Goal: Transaction & Acquisition: Download file/media

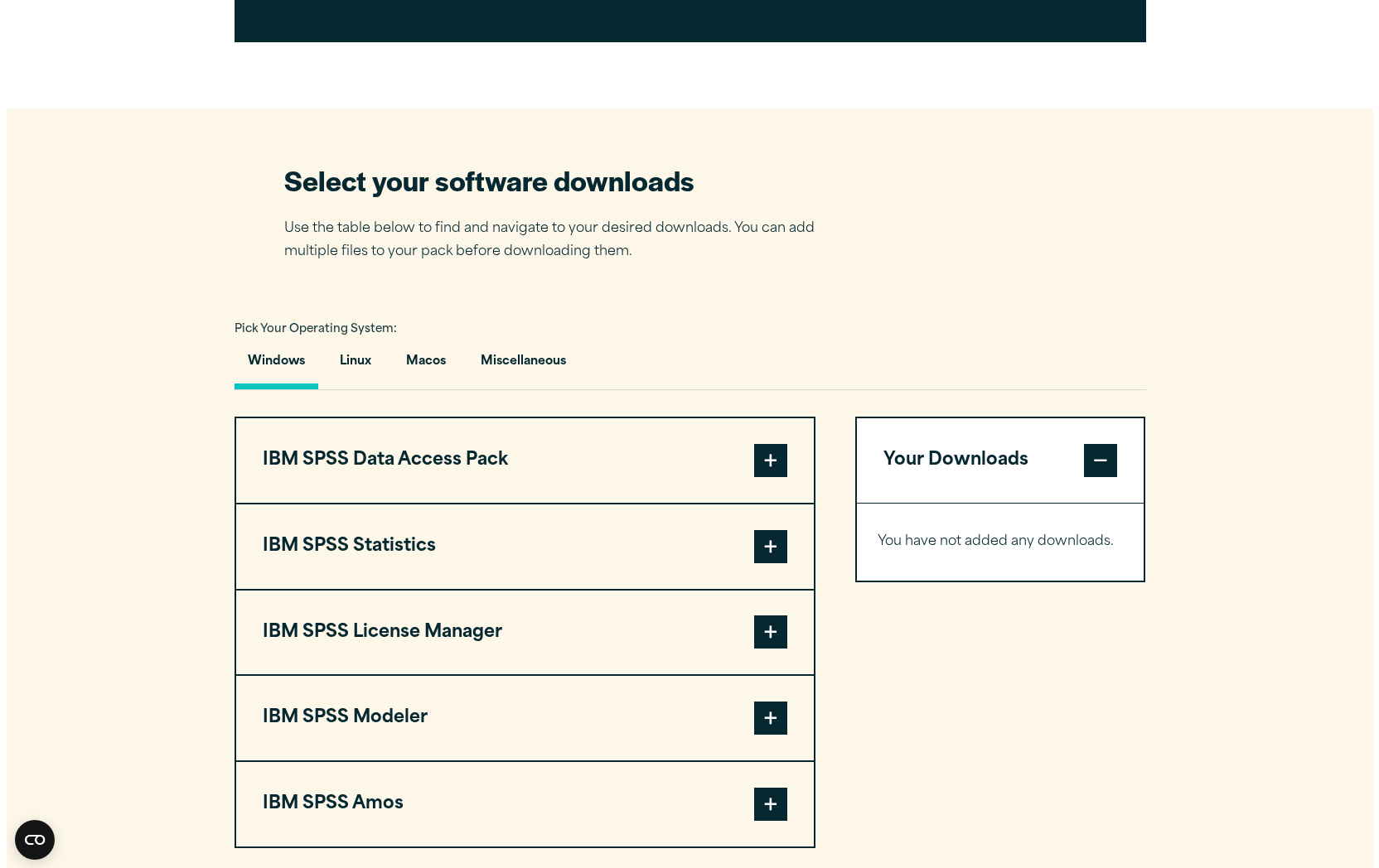
scroll to position [995, 0]
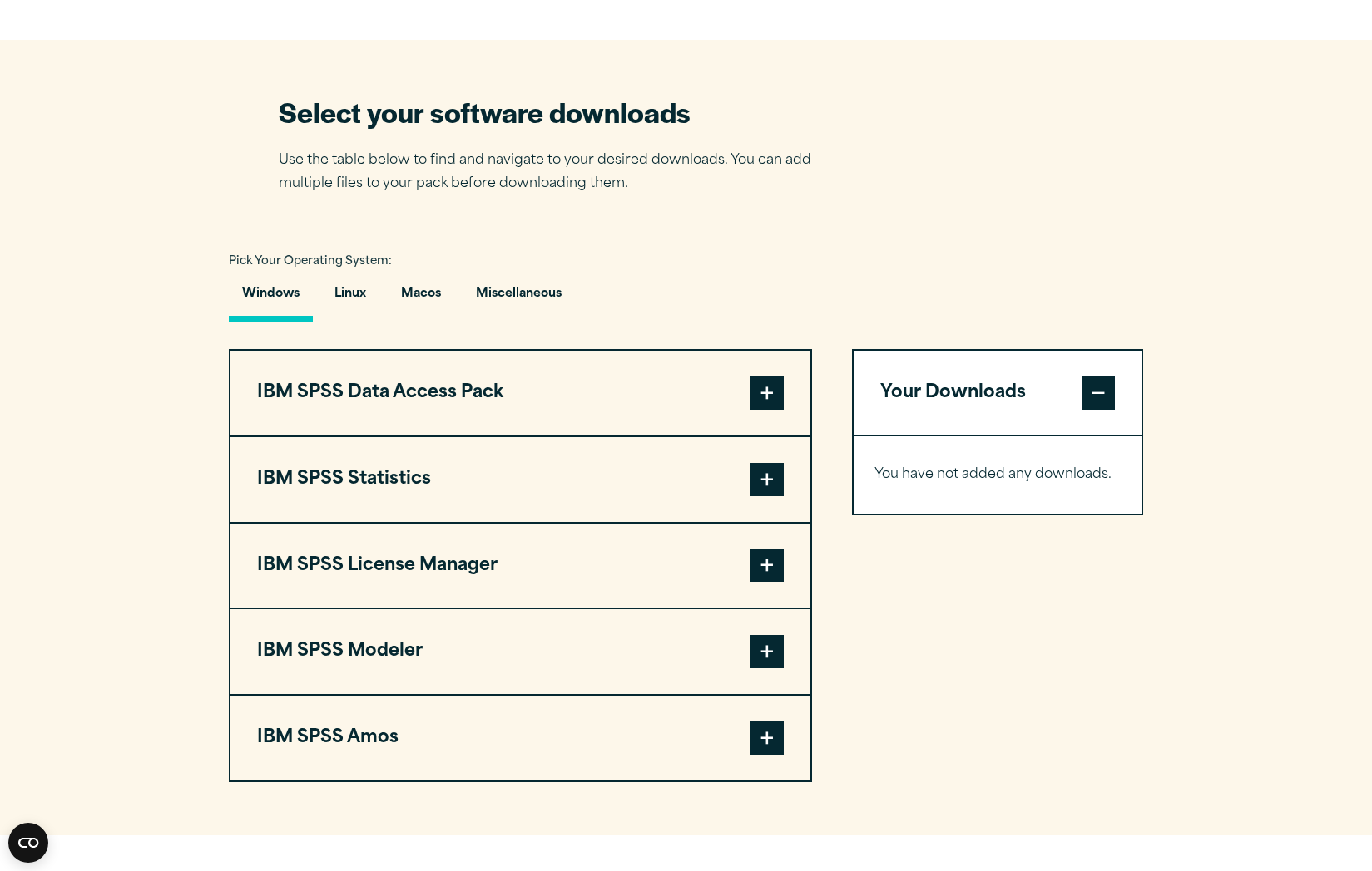
click at [759, 481] on span at bounding box center [767, 479] width 33 height 33
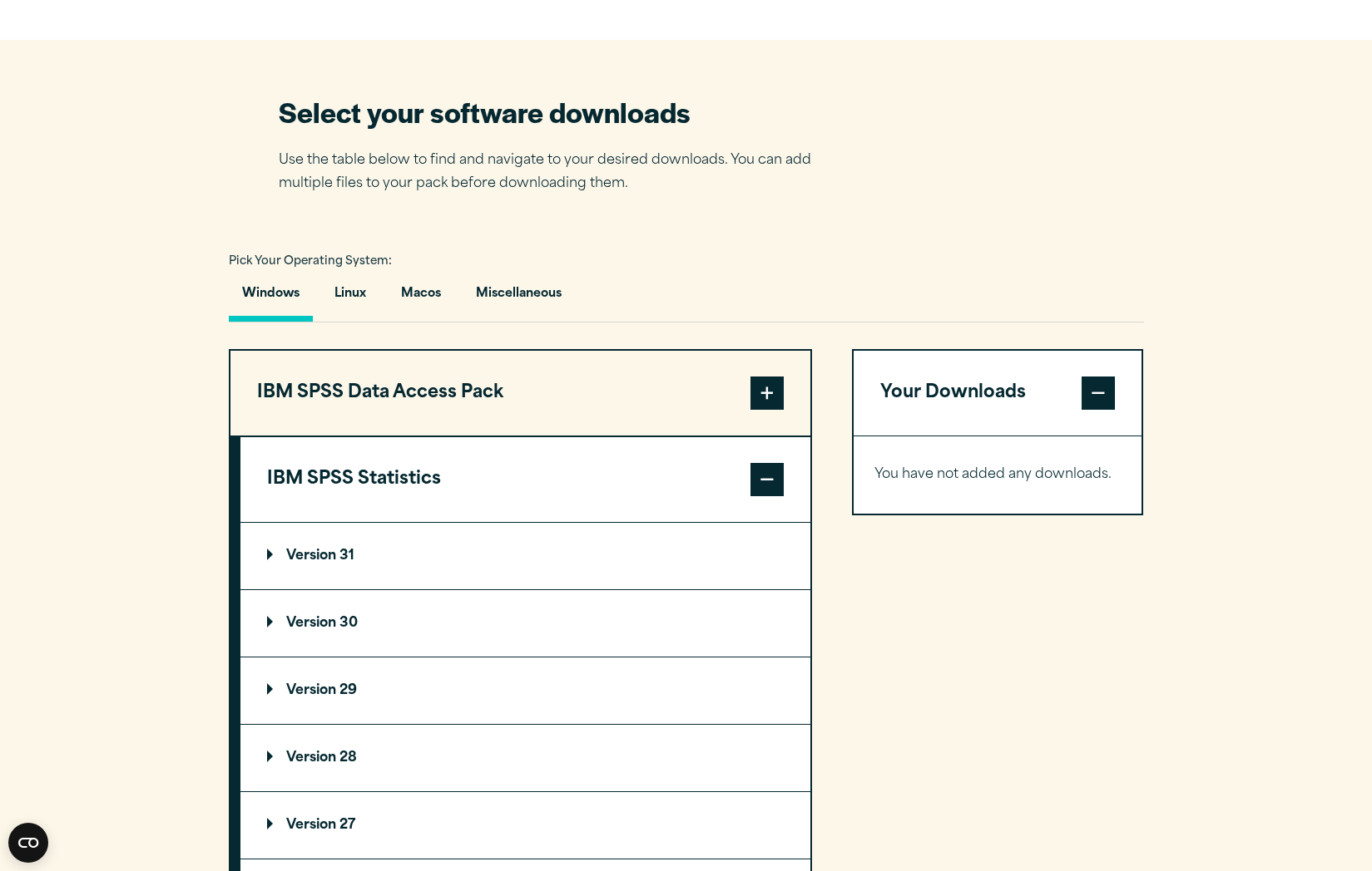
click at [314, 556] on p "Version 31" at bounding box center [311, 556] width 87 height 13
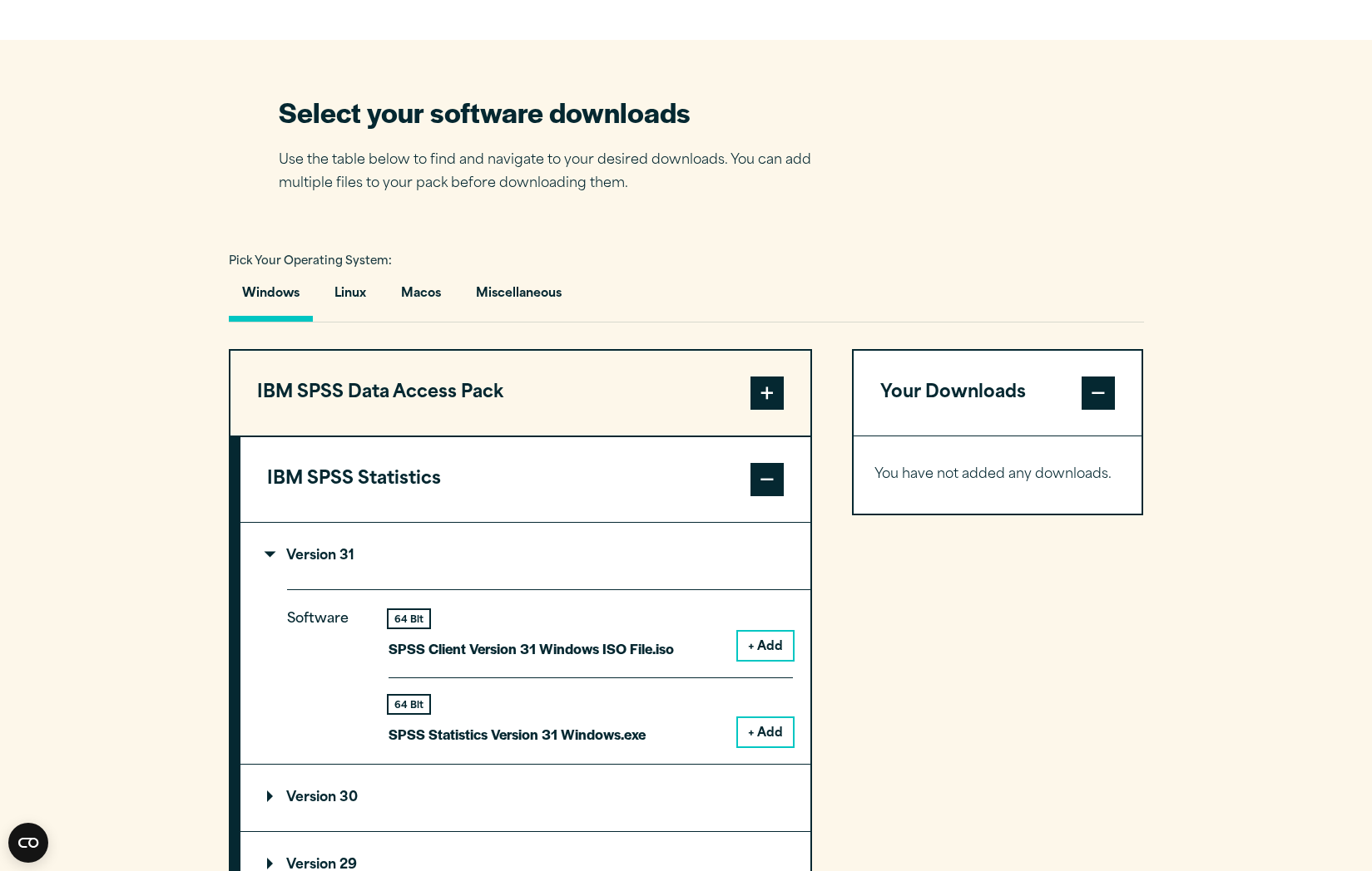
click at [747, 647] on button "+ Add" at bounding box center [765, 646] width 55 height 28
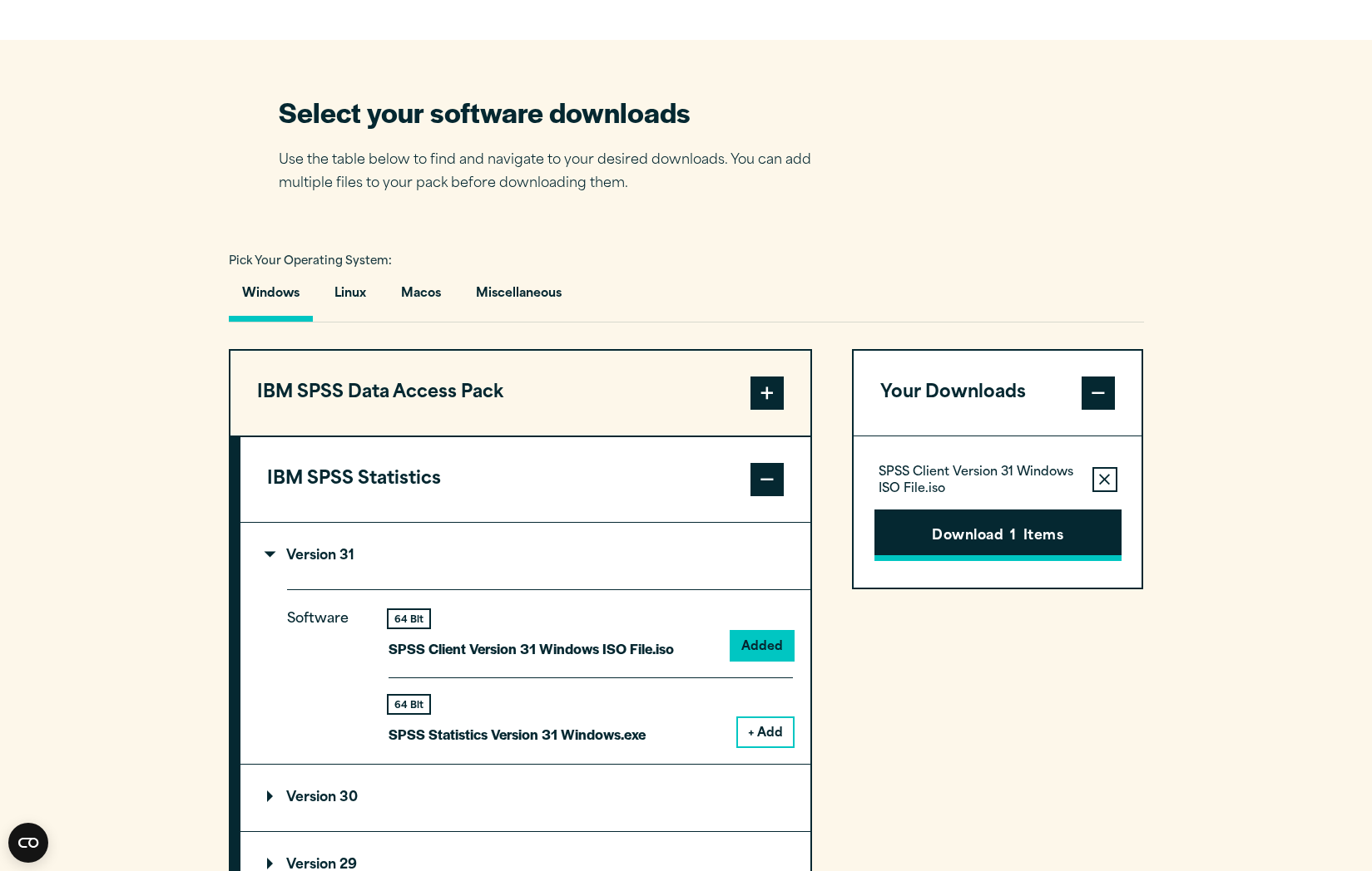
click at [986, 534] on button "Download 1 Items" at bounding box center [998, 535] width 247 height 51
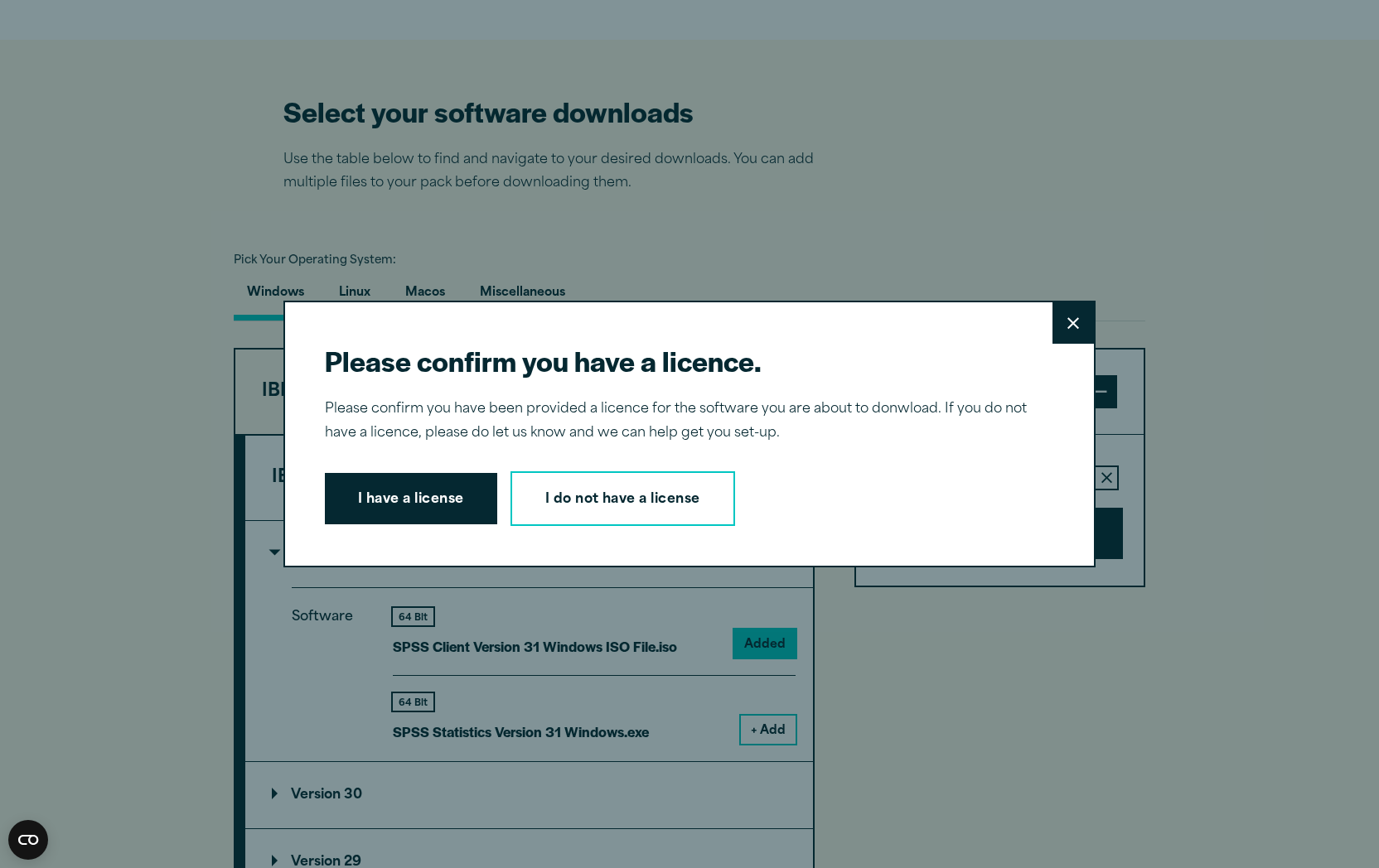
click at [372, 496] on button "I have a license" at bounding box center [411, 499] width 173 height 51
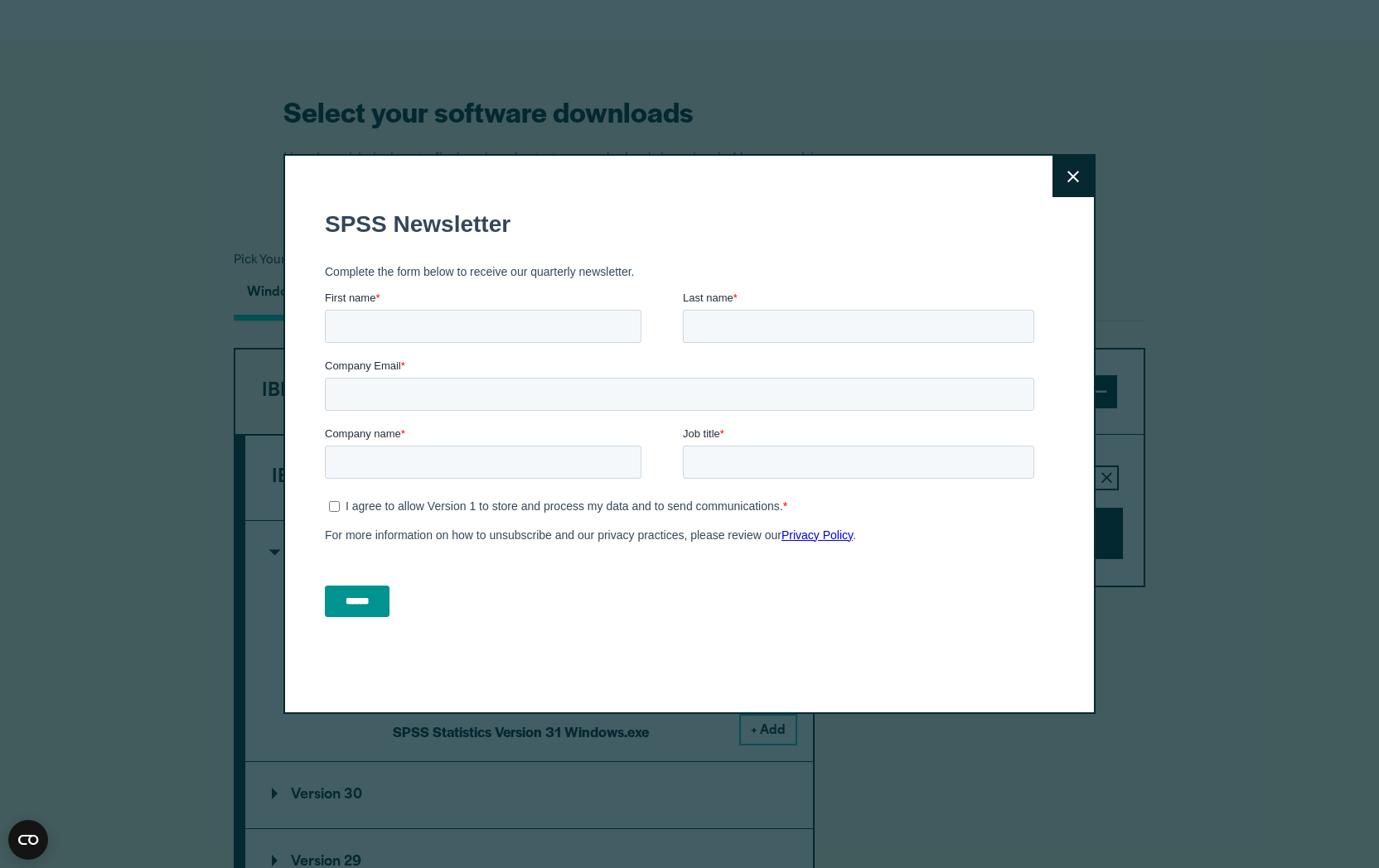
click at [1072, 178] on icon at bounding box center [1073, 177] width 11 height 12
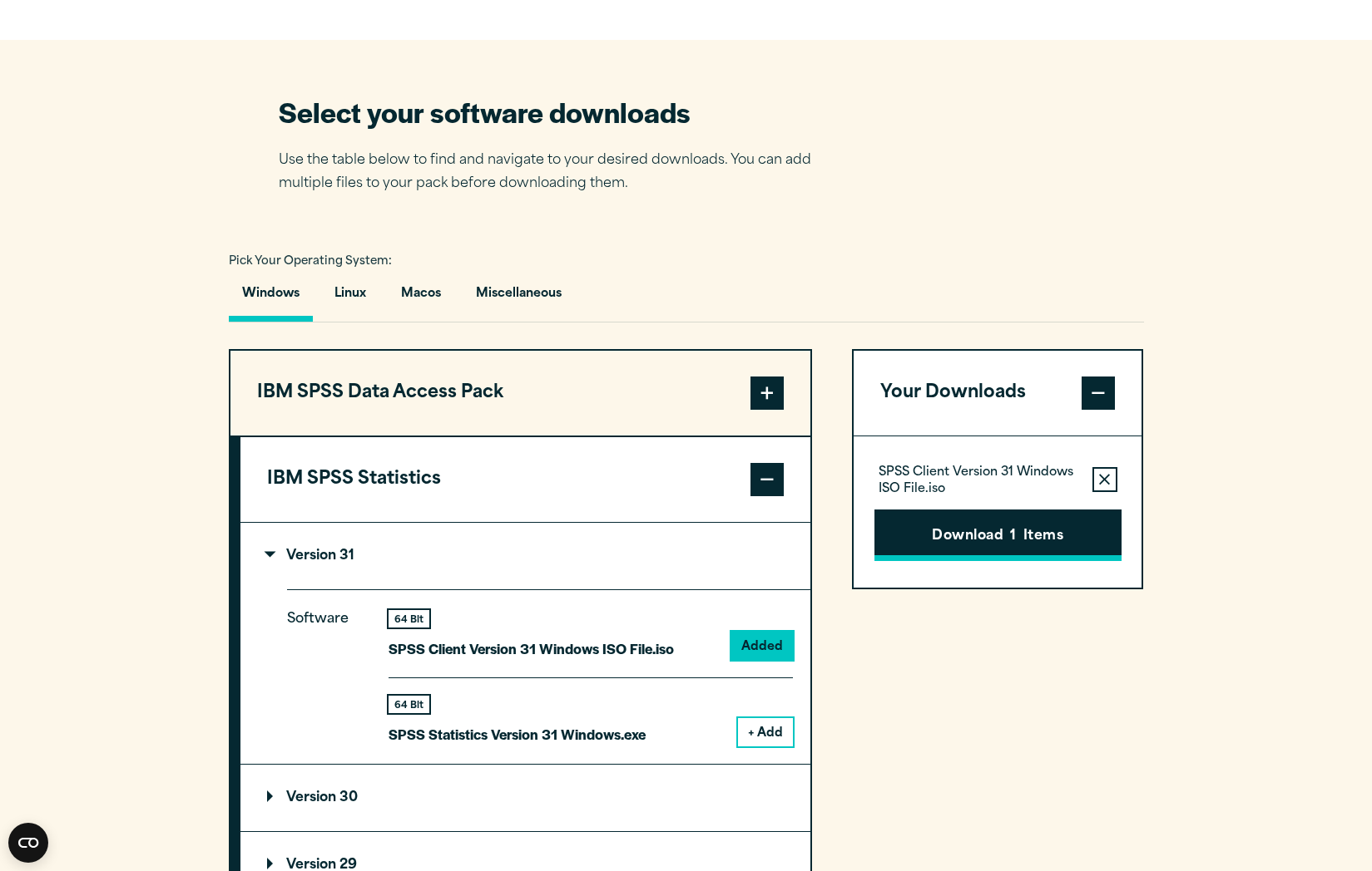
click at [926, 539] on button "Download 1 Items" at bounding box center [998, 535] width 247 height 51
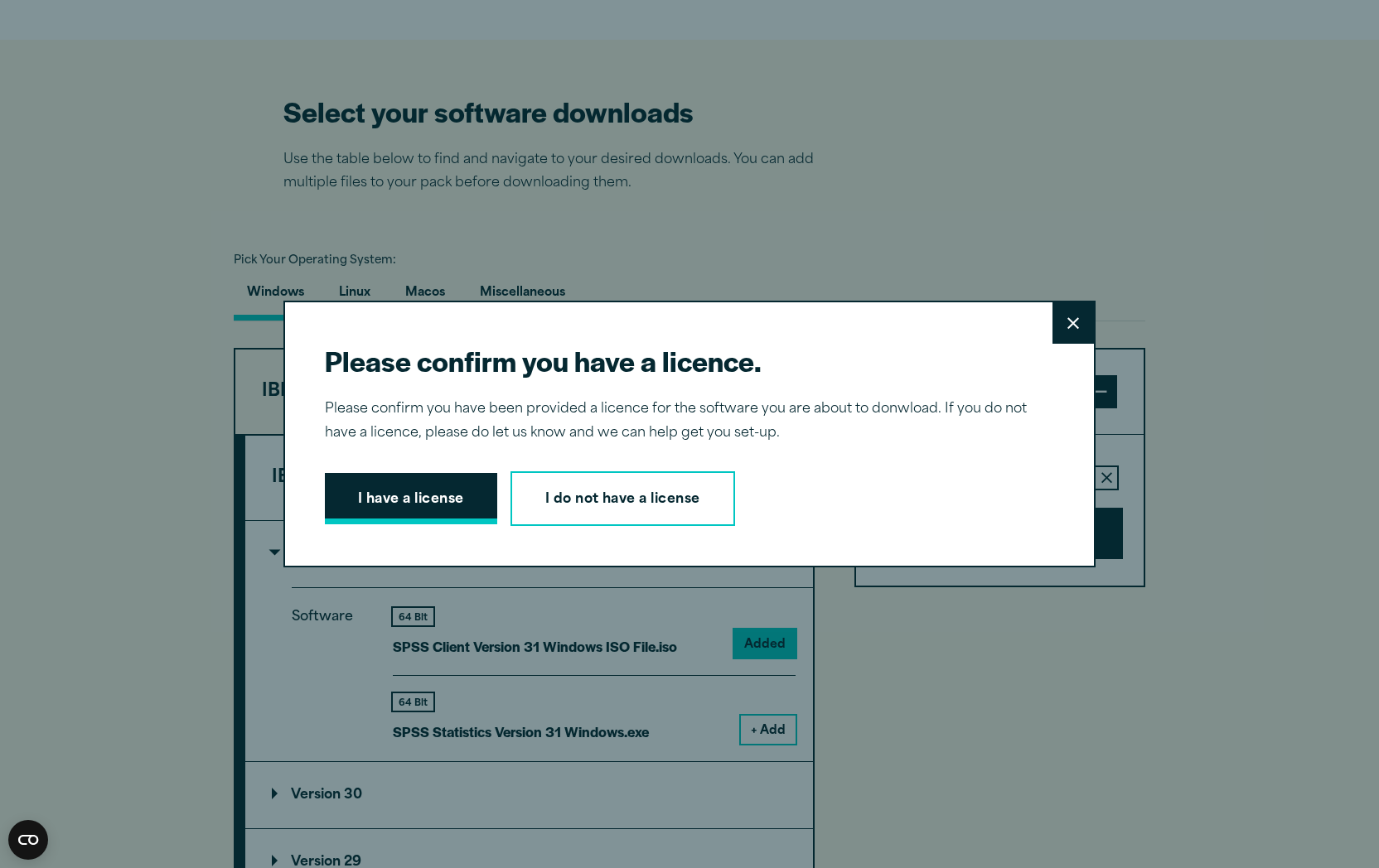
click at [438, 493] on button "I have a license" at bounding box center [411, 499] width 173 height 51
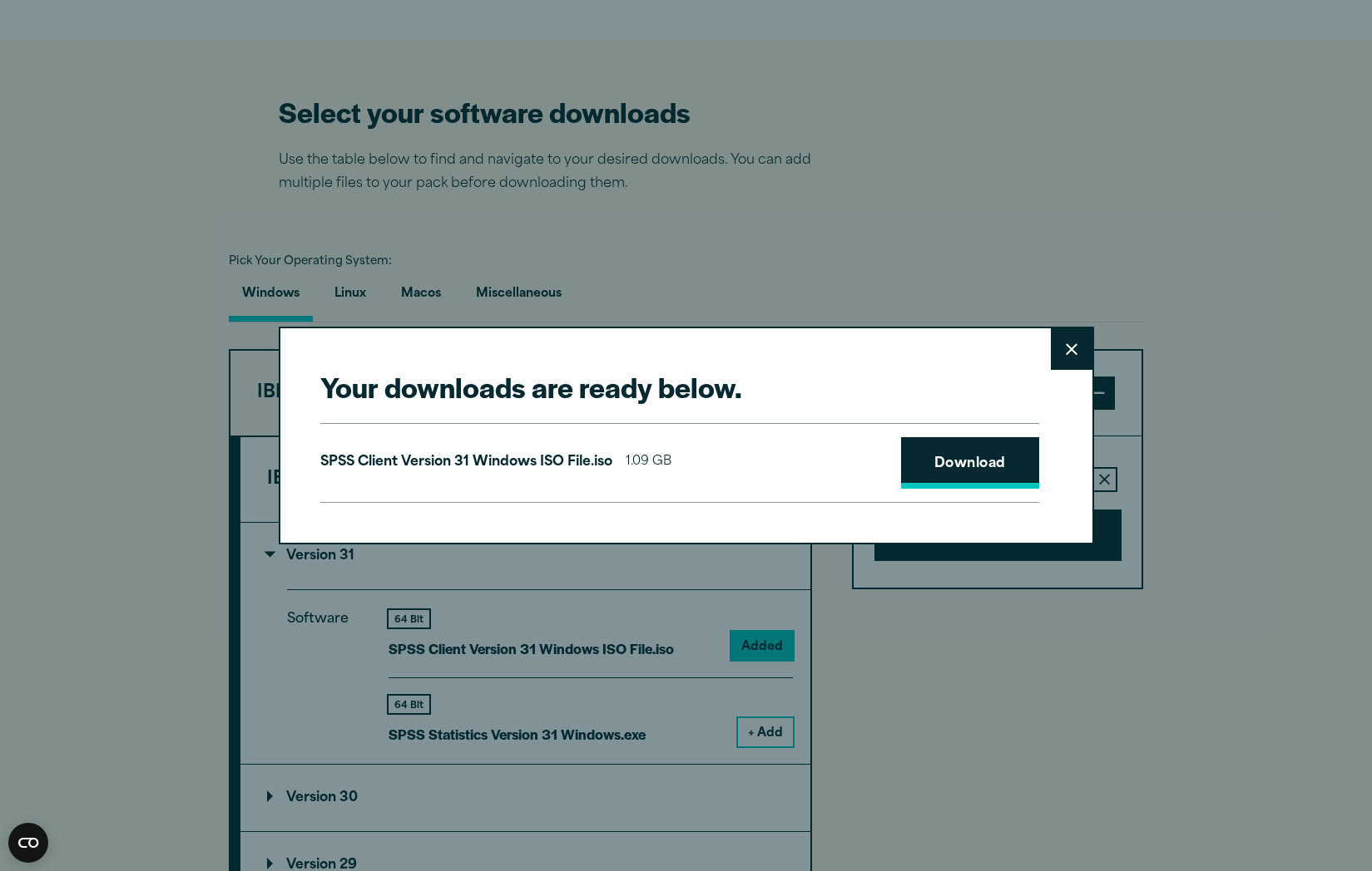
click at [952, 468] on link "Download" at bounding box center [970, 463] width 138 height 51
click at [1079, 353] on button "Close" at bounding box center [1072, 349] width 42 height 42
